Goal: Share content: Share content

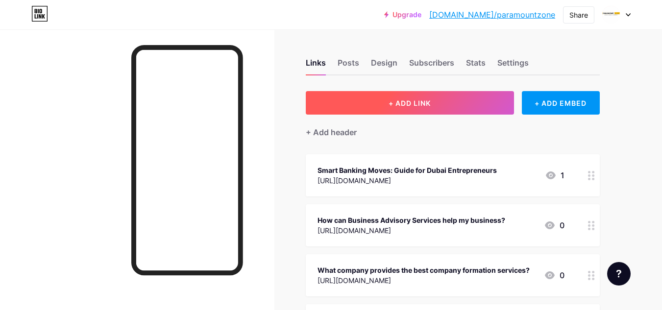
click at [447, 100] on button "+ ADD LINK" at bounding box center [410, 103] width 208 height 24
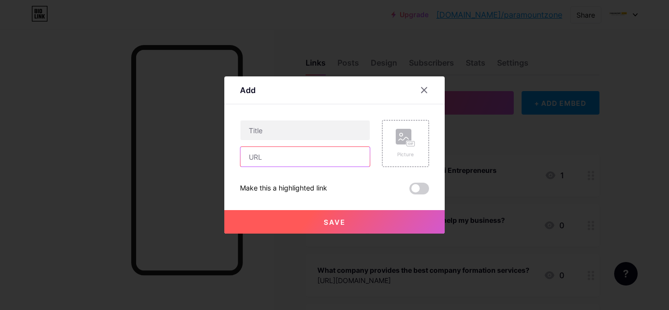
click at [295, 158] on input "text" at bounding box center [305, 157] width 129 height 20
paste input "[URL][DOMAIN_NAME]"
type input "[URL][DOMAIN_NAME]"
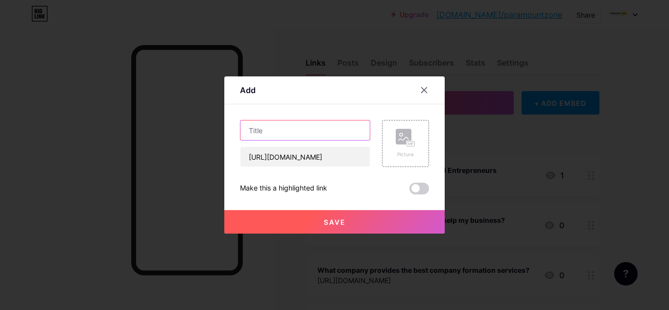
click at [328, 136] on input "text" at bounding box center [305, 131] width 129 height 20
paste input "How to Choose the Best Business Establishment Services for Building Dreams"
type input "How to Choose the Best Business Establishment Services for Building Dreams"
click at [426, 189] on span at bounding box center [420, 189] width 20 height 12
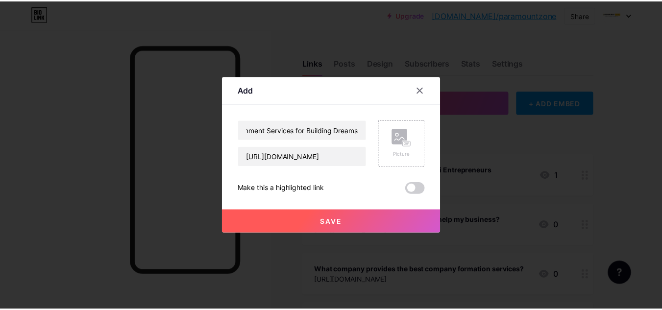
scroll to position [0, 0]
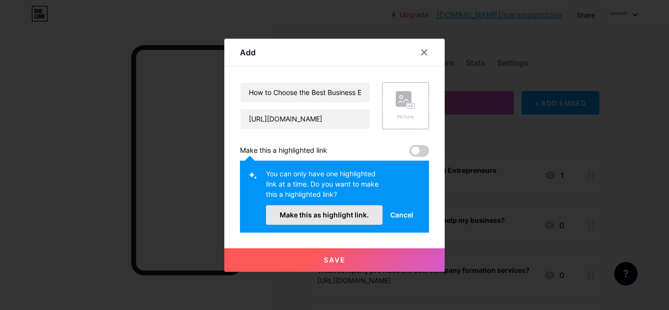
click at [343, 220] on button "Make this as highlight link." at bounding box center [324, 215] width 117 height 20
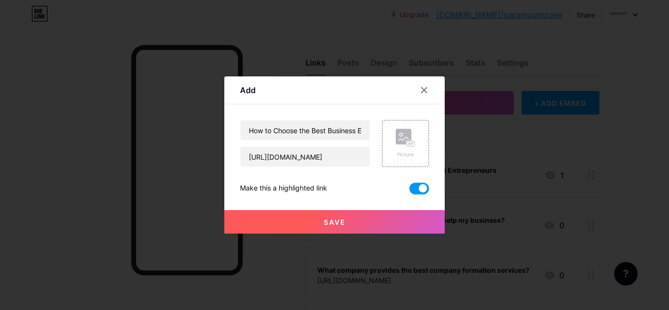
click at [345, 220] on span "Save" at bounding box center [335, 222] width 22 height 8
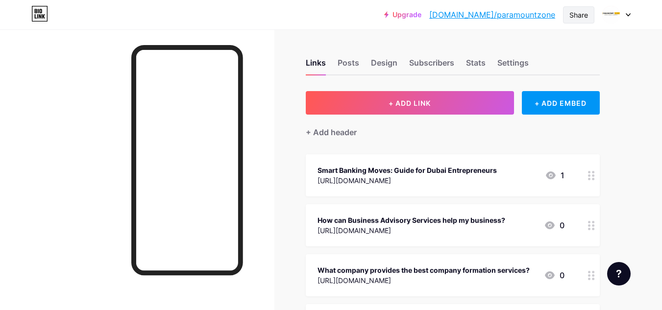
click at [573, 13] on div "Share" at bounding box center [578, 15] width 19 height 10
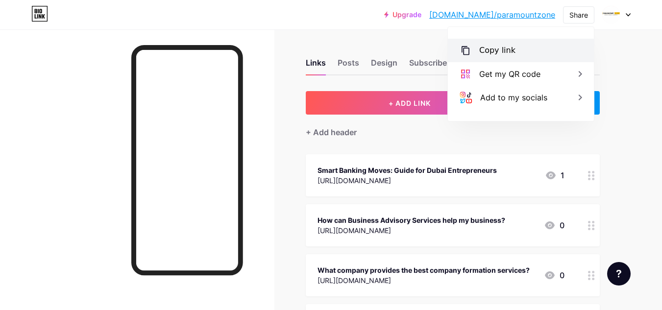
click at [525, 48] on div "Copy link" at bounding box center [521, 51] width 146 height 24
